Goal: Navigation & Orientation: Find specific page/section

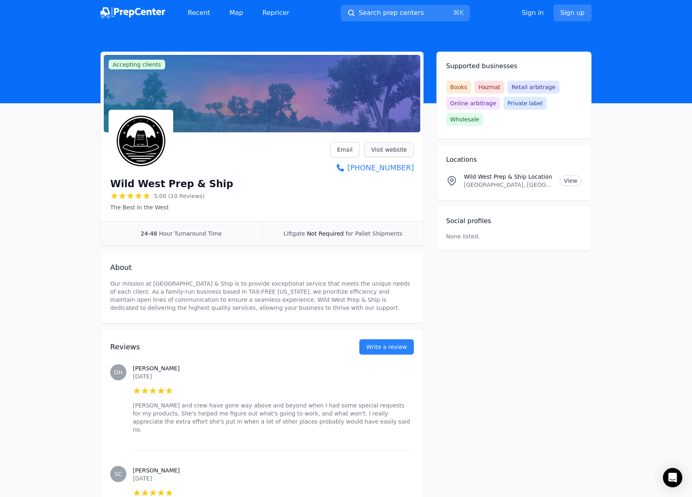
click at [393, 149] on link "Visit website" at bounding box center [389, 149] width 50 height 15
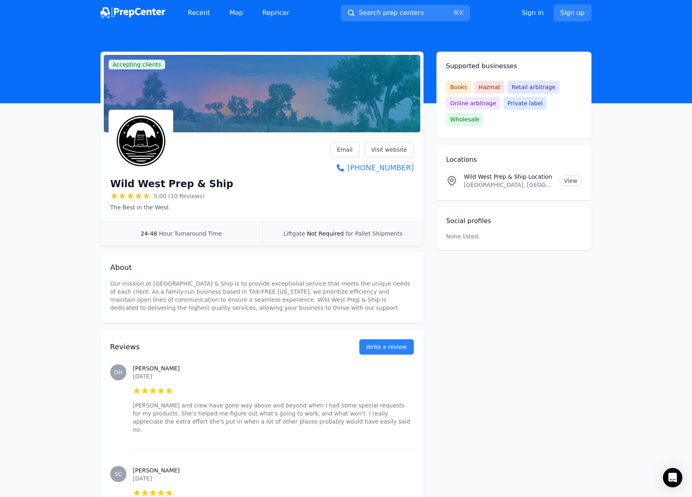
click at [258, 304] on p "Our mission at [GEOGRAPHIC_DATA] & Ship is to provide exceptional service that …" at bounding box center [262, 296] width 304 height 32
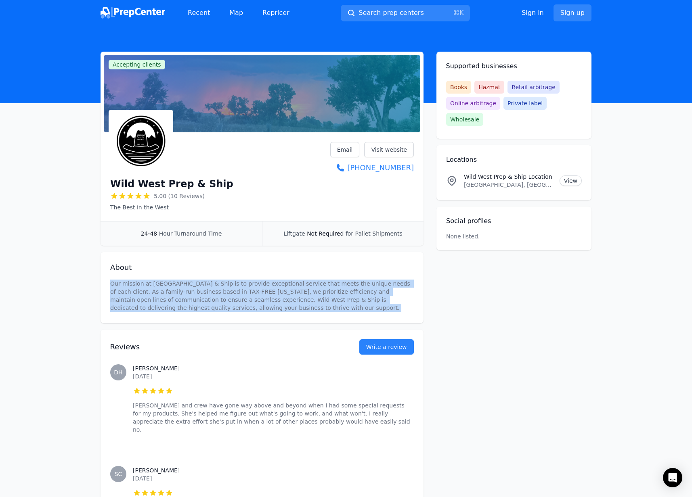
click at [258, 304] on p "Our mission at [GEOGRAPHIC_DATA] & Ship is to provide exceptional service that …" at bounding box center [262, 296] width 304 height 32
click at [294, 289] on p "Our mission at [GEOGRAPHIC_DATA] & Ship is to provide exceptional service that …" at bounding box center [262, 296] width 304 height 32
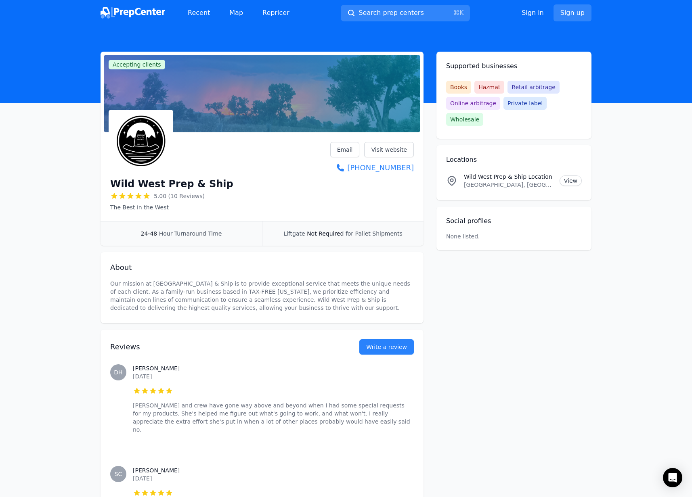
click at [471, 181] on p "[GEOGRAPHIC_DATA], [GEOGRAPHIC_DATA]" at bounding box center [508, 185] width 89 height 8
click at [562, 176] on link "View" at bounding box center [571, 181] width 22 height 10
